Goal: Find contact information: Find contact information

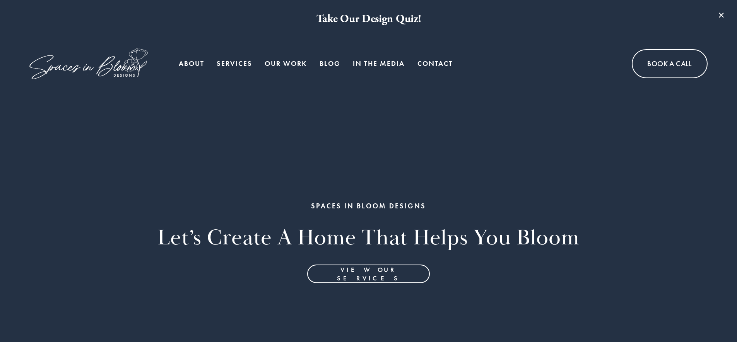
click at [442, 64] on link "Contact" at bounding box center [434, 63] width 35 height 15
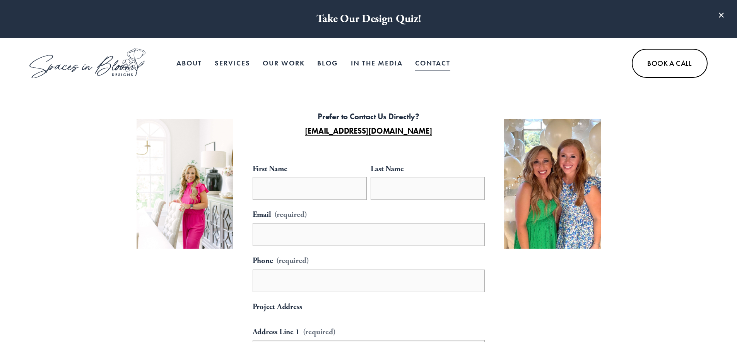
click at [280, 63] on link "Our Work" at bounding box center [284, 63] width 42 height 15
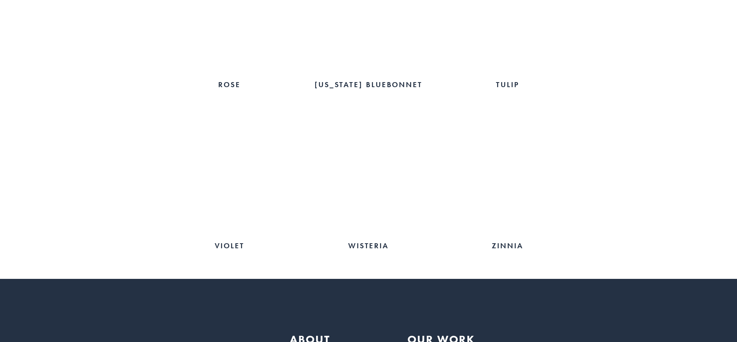
scroll to position [1551, 0]
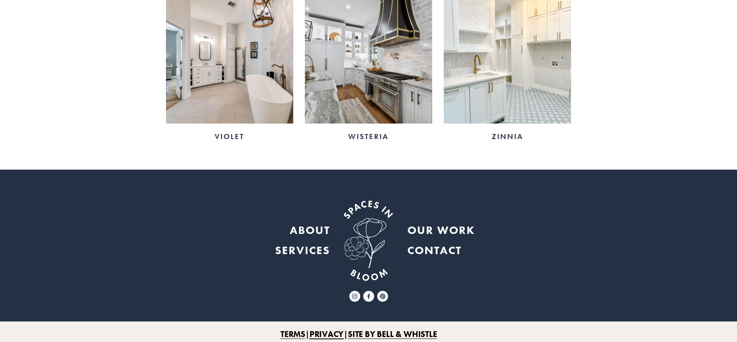
click at [365, 291] on use "Facebook" at bounding box center [368, 296] width 11 height 11
